Goal: Transaction & Acquisition: Purchase product/service

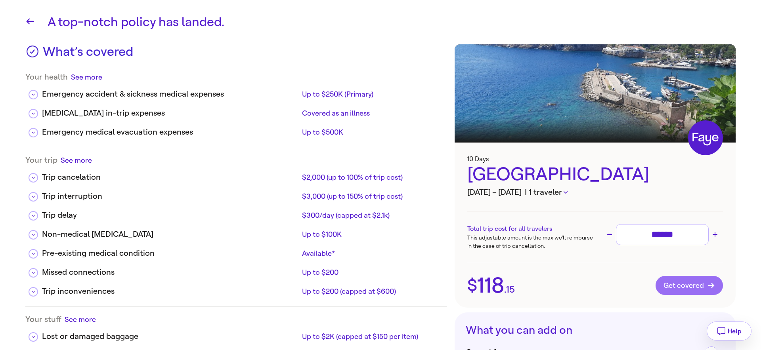
click at [673, 288] on span "Get covered" at bounding box center [688, 286] width 51 height 8
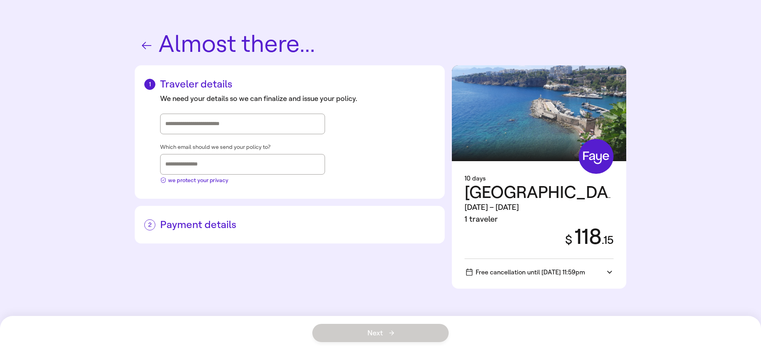
click at [146, 44] on icon "button" at bounding box center [146, 45] width 13 height 13
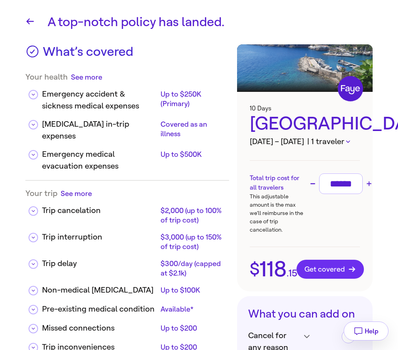
click at [325, 271] on span "Get covered" at bounding box center [329, 269] width 51 height 8
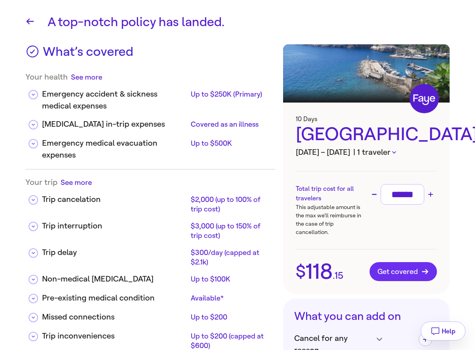
click at [411, 271] on span "Get covered" at bounding box center [402, 272] width 51 height 8
